Goal: Obtain resource: Download file/media

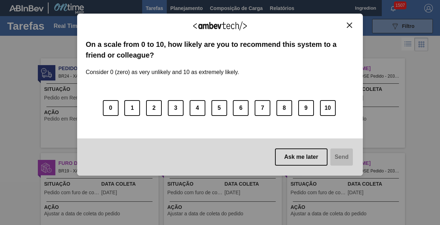
click at [350, 25] on img "Close" at bounding box center [349, 25] width 5 height 5
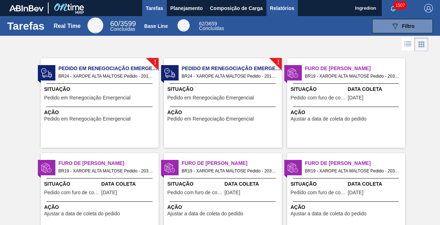
click at [282, 8] on span "Relatórios" at bounding box center [282, 8] width 24 height 9
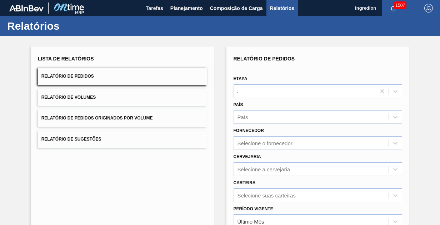
type input "Aguardando Faturamento"
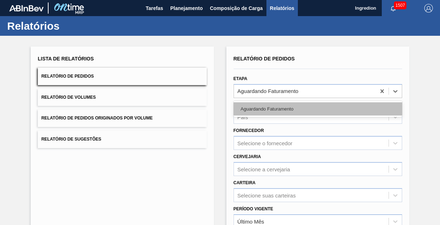
click at [317, 108] on div "Aguardando Faturamento" at bounding box center [318, 108] width 169 height 13
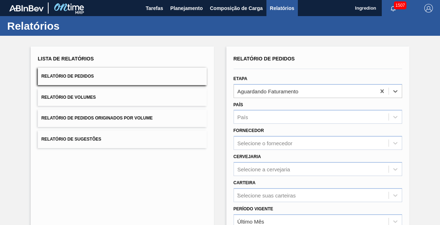
type input "Xarope"
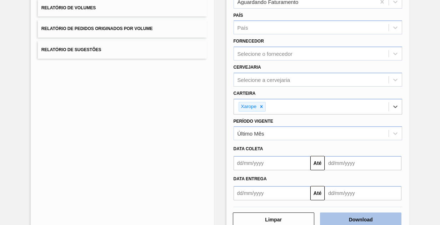
click at [360, 218] on button "Download" at bounding box center [361, 219] width 82 height 14
